Goal: Task Accomplishment & Management: Use online tool/utility

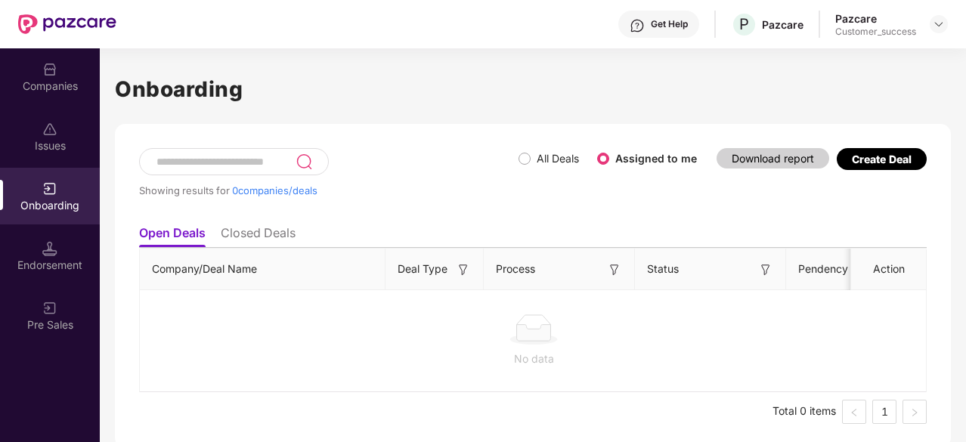
click at [236, 226] on li "Closed Deals" at bounding box center [258, 236] width 75 height 22
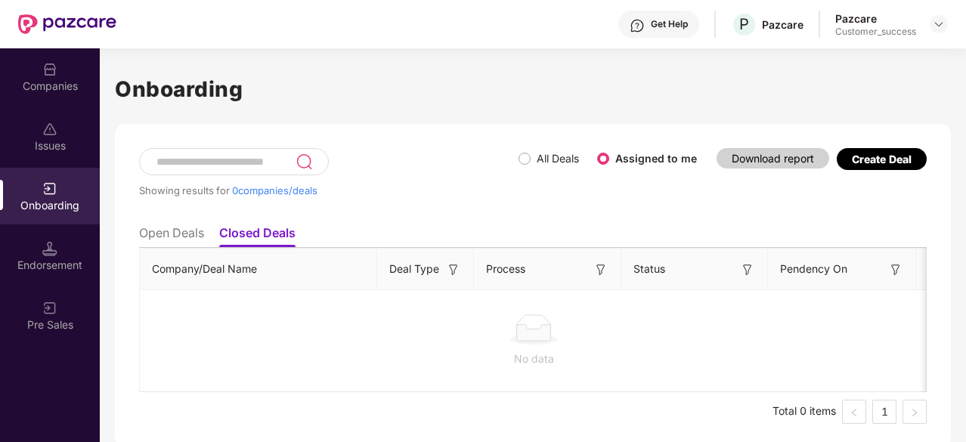
click at [178, 233] on li "Open Deals" at bounding box center [171, 236] width 65 height 22
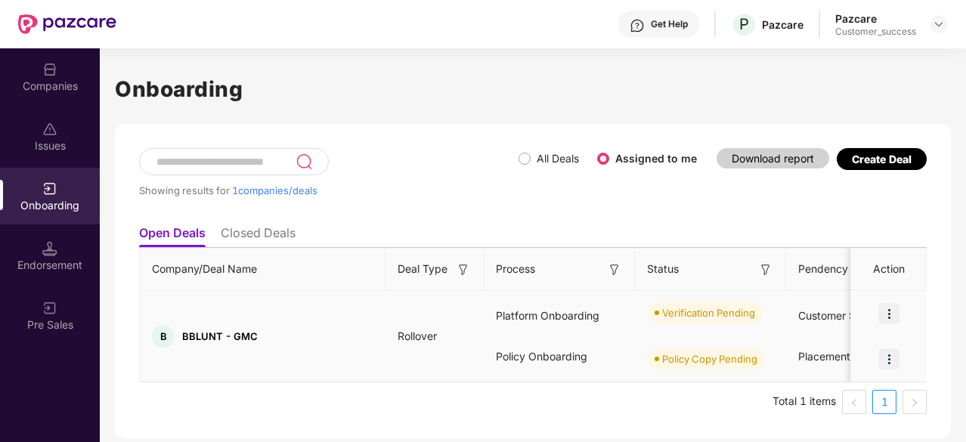
click at [895, 315] on img at bounding box center [889, 313] width 21 height 21
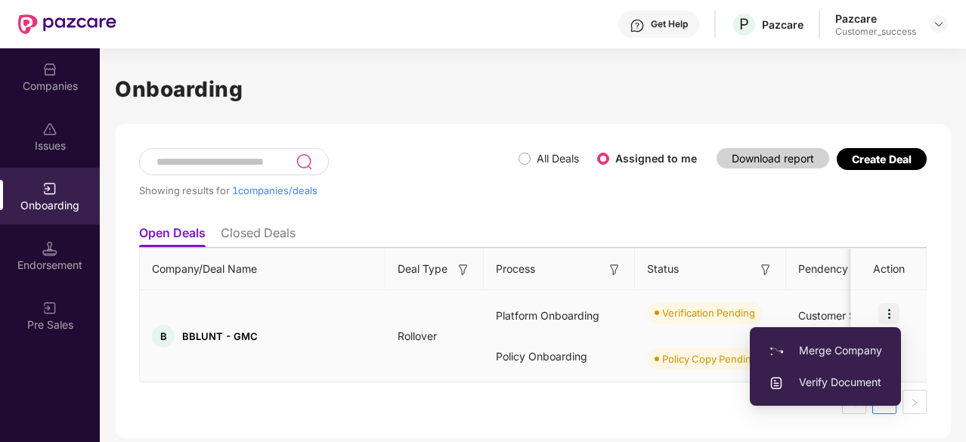
click at [826, 386] on span "Verify Document" at bounding box center [825, 382] width 113 height 17
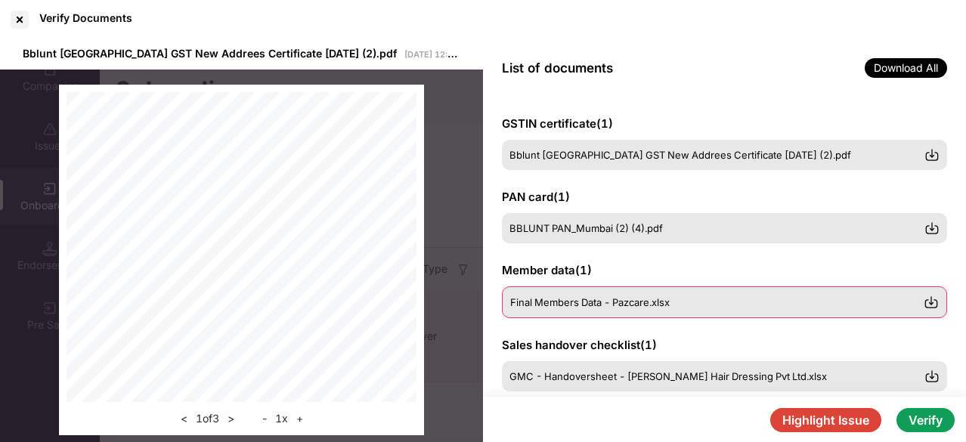
click at [545, 312] on div "Final Members Data - Pazcare.xlsx" at bounding box center [724, 303] width 445 height 32
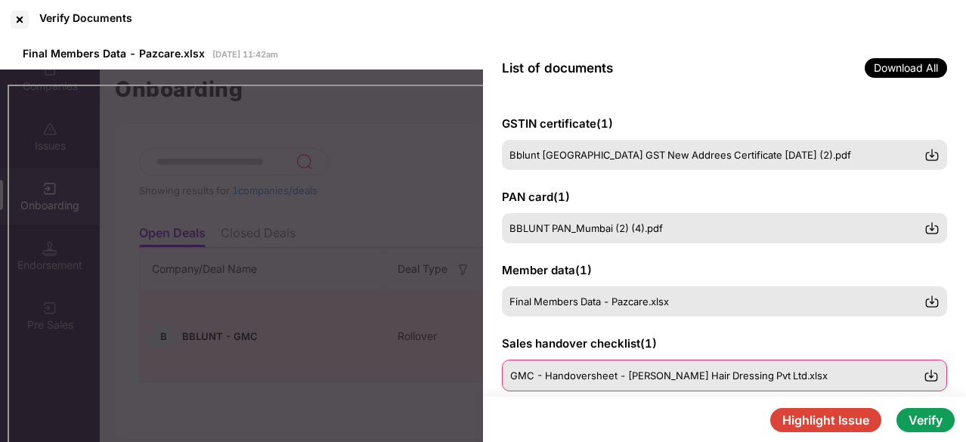
click at [573, 371] on span "GMC - Handoversheet - [PERSON_NAME] Hair Dressing Pvt Ltd.xlsx" at bounding box center [669, 376] width 318 height 12
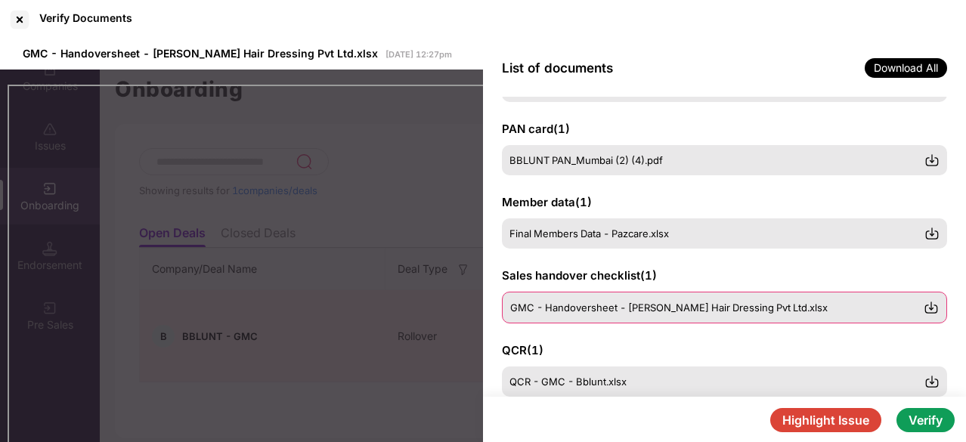
scroll to position [80, 0]
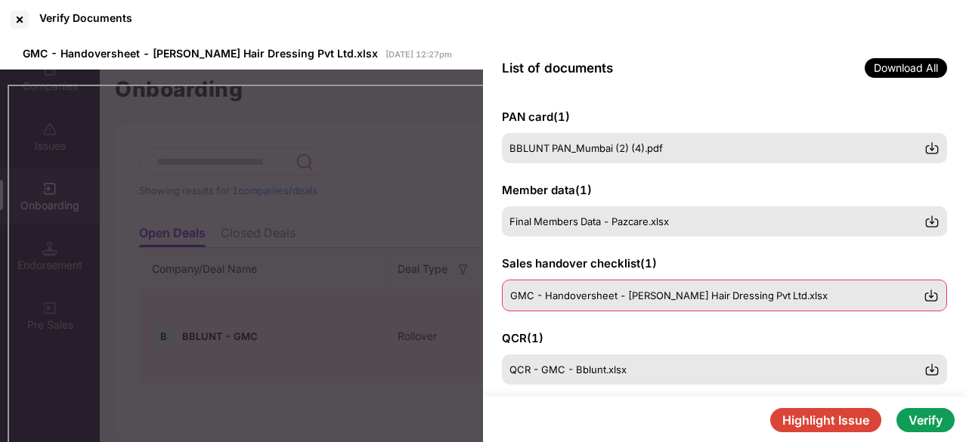
click at [573, 371] on span "QCR - GMC - Bblunt.xlsx" at bounding box center [568, 370] width 117 height 12
click at [930, 294] on img at bounding box center [931, 295] width 15 height 15
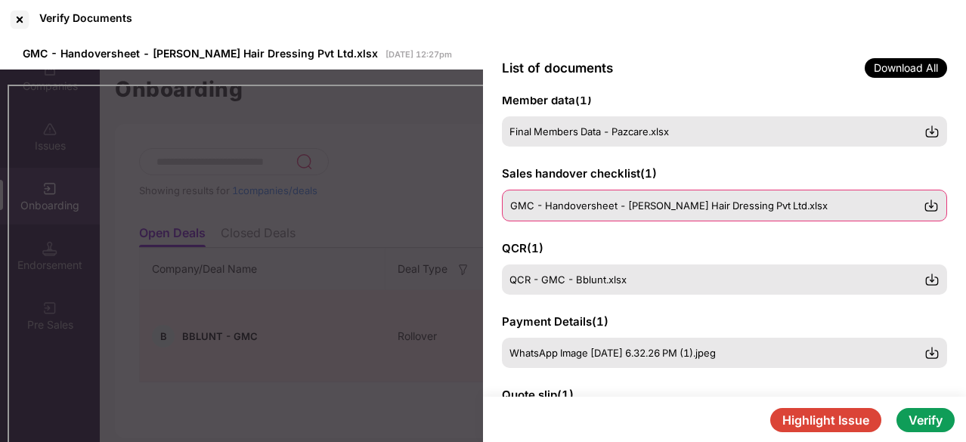
click at [605, 291] on div "QCR - GMC - Bblunt.xlsx" at bounding box center [724, 280] width 445 height 30
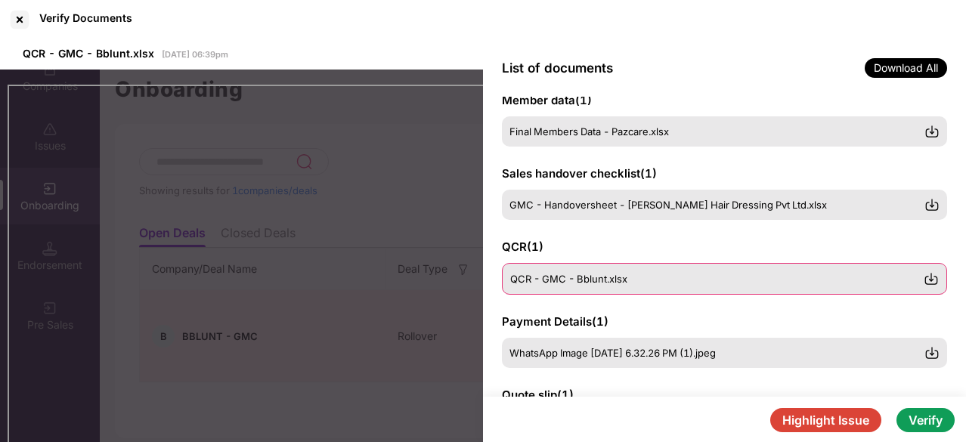
click at [932, 278] on img at bounding box center [931, 278] width 15 height 15
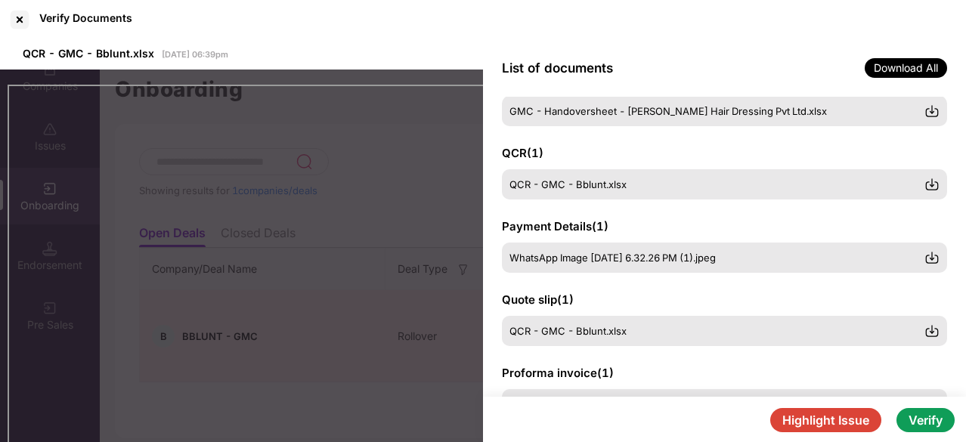
scroll to position [268, 0]
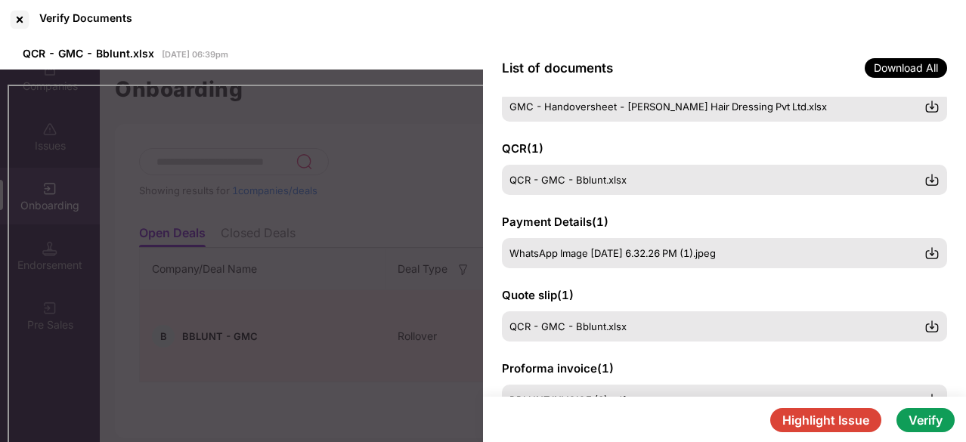
click at [916, 417] on button "Verify" at bounding box center [926, 420] width 58 height 24
